Goal: Check status: Check status

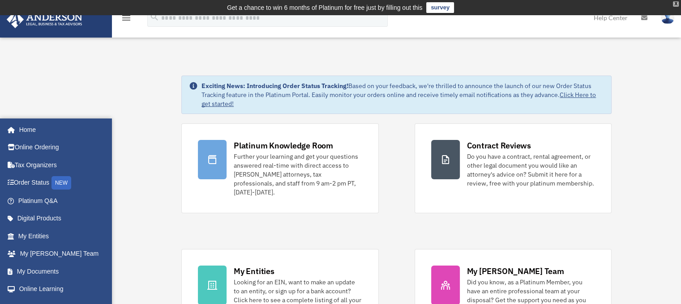
click at [673, 6] on div "X" at bounding box center [676, 3] width 6 height 5
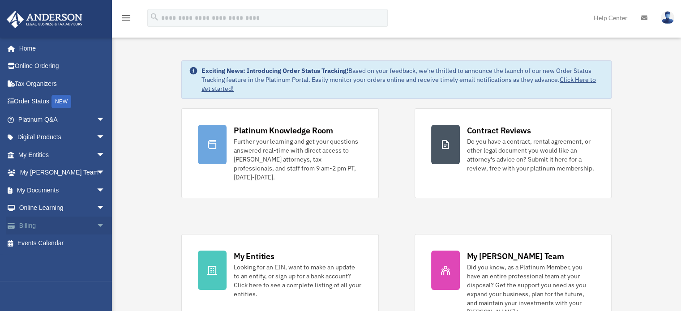
click at [96, 225] on span "arrow_drop_down" at bounding box center [105, 226] width 18 height 18
click at [52, 259] on link "Past Invoices" at bounding box center [66, 261] width 106 height 18
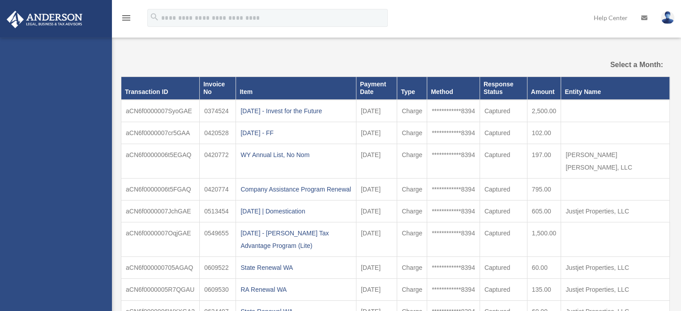
select select
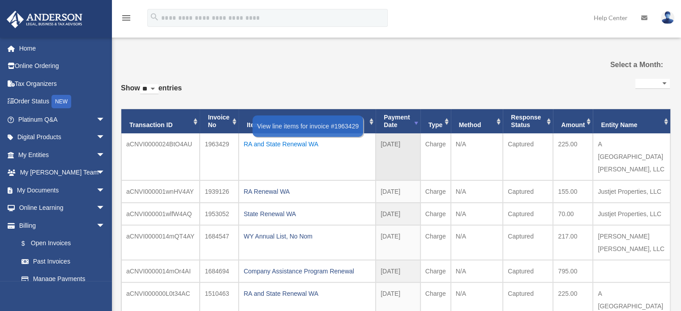
click at [266, 142] on div "RA and State Renewal WA" at bounding box center [307, 144] width 127 height 13
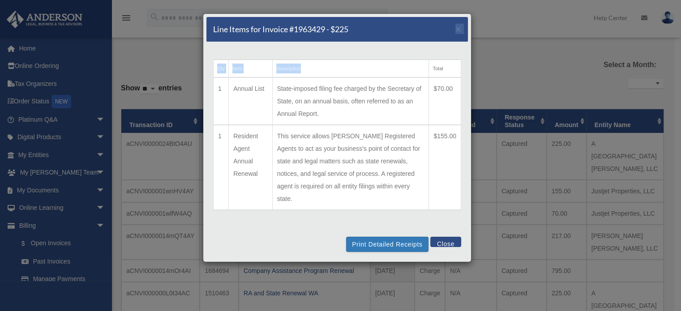
drag, startPoint x: 372, startPoint y: 22, endPoint x: 312, endPoint y: 76, distance: 81.2
click at [312, 76] on div "Line Items for Invoice #1963429 - $225 × Qty Item Description Total 1 Annual Li…" at bounding box center [337, 137] width 269 height 249
click at [439, 237] on button "Close" at bounding box center [445, 242] width 31 height 10
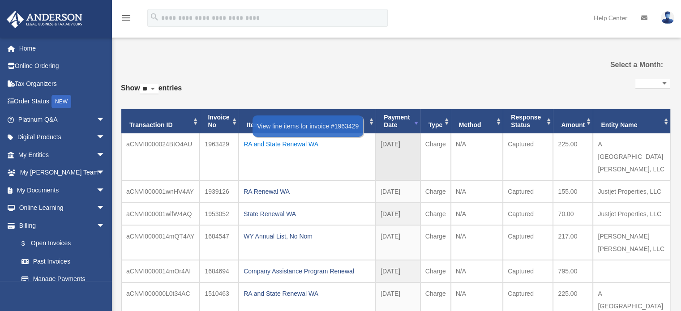
click at [267, 144] on div "RA and State Renewal WA" at bounding box center [307, 144] width 127 height 13
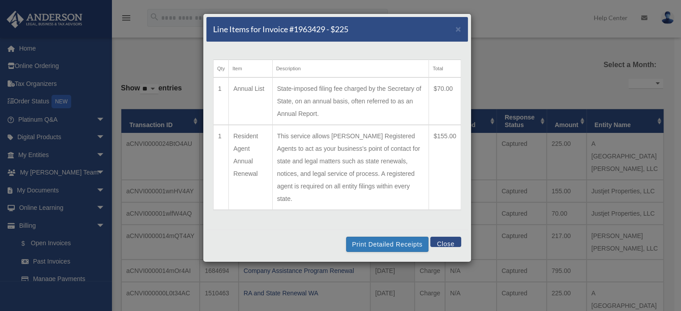
click at [446, 237] on button "Close" at bounding box center [445, 242] width 31 height 10
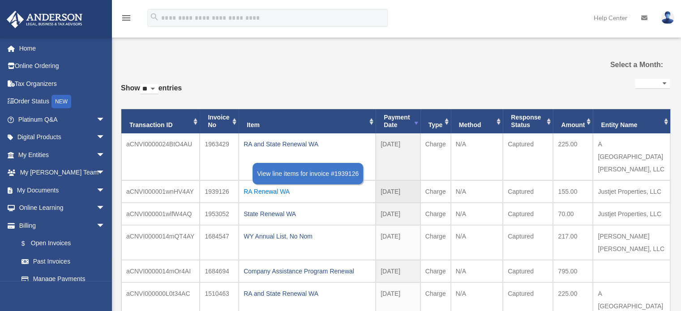
click at [265, 185] on div "RA Renewal WA" at bounding box center [307, 191] width 127 height 13
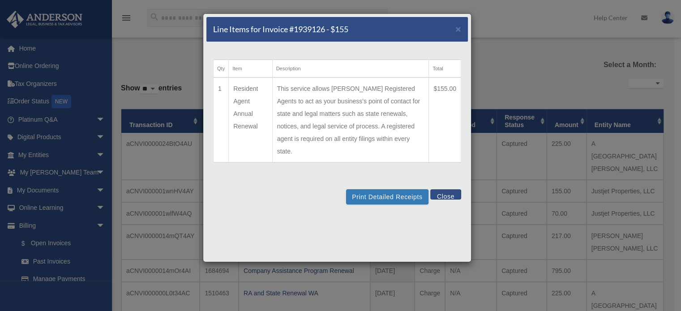
click at [443, 189] on button "Close" at bounding box center [445, 194] width 31 height 10
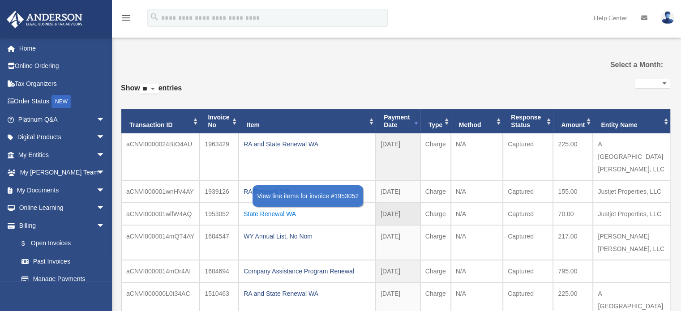
click at [277, 208] on div "State Renewal WA" at bounding box center [307, 214] width 127 height 13
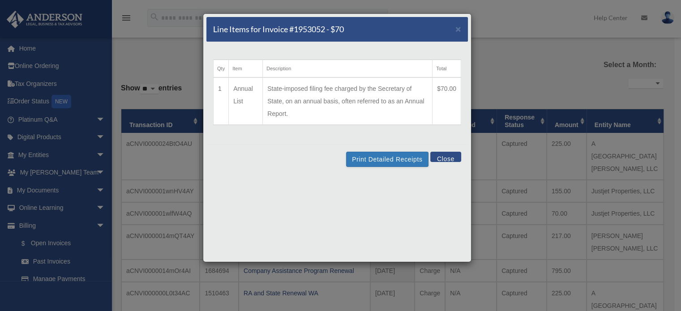
click at [439, 153] on button "Close" at bounding box center [445, 157] width 31 height 10
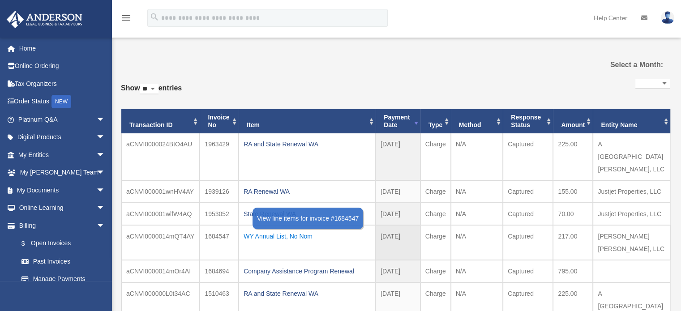
click at [267, 230] on div "WY Annual List, No Nom" at bounding box center [307, 236] width 127 height 13
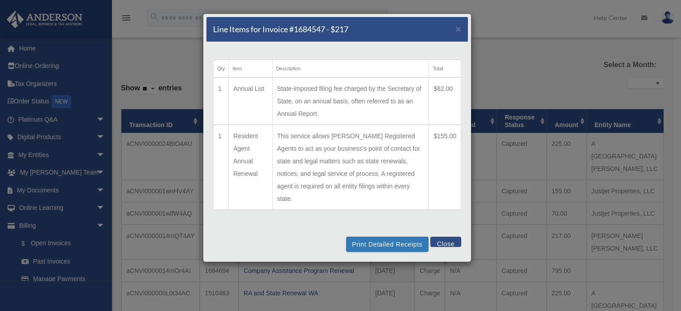
click at [446, 237] on button "Close" at bounding box center [445, 242] width 31 height 10
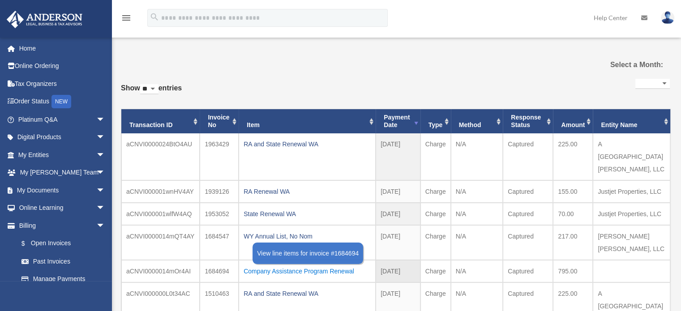
click at [311, 265] on div "Company Assistance Program Renewal" at bounding box center [307, 271] width 127 height 13
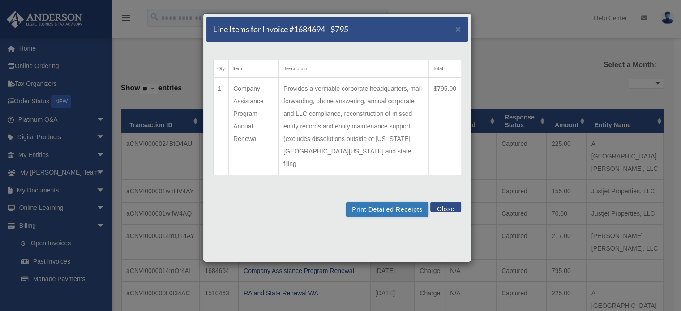
click at [444, 202] on button "Close" at bounding box center [445, 207] width 31 height 10
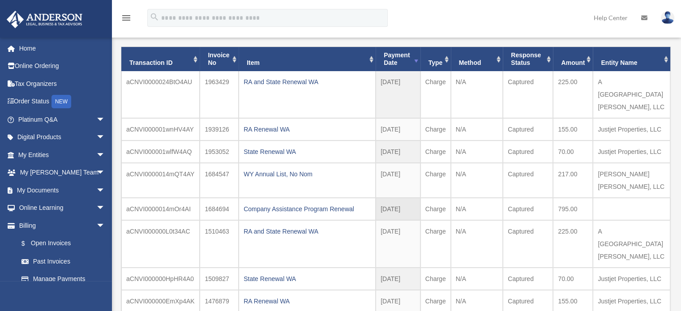
scroll to position [62, 0]
